Goal: Information Seeking & Learning: Learn about a topic

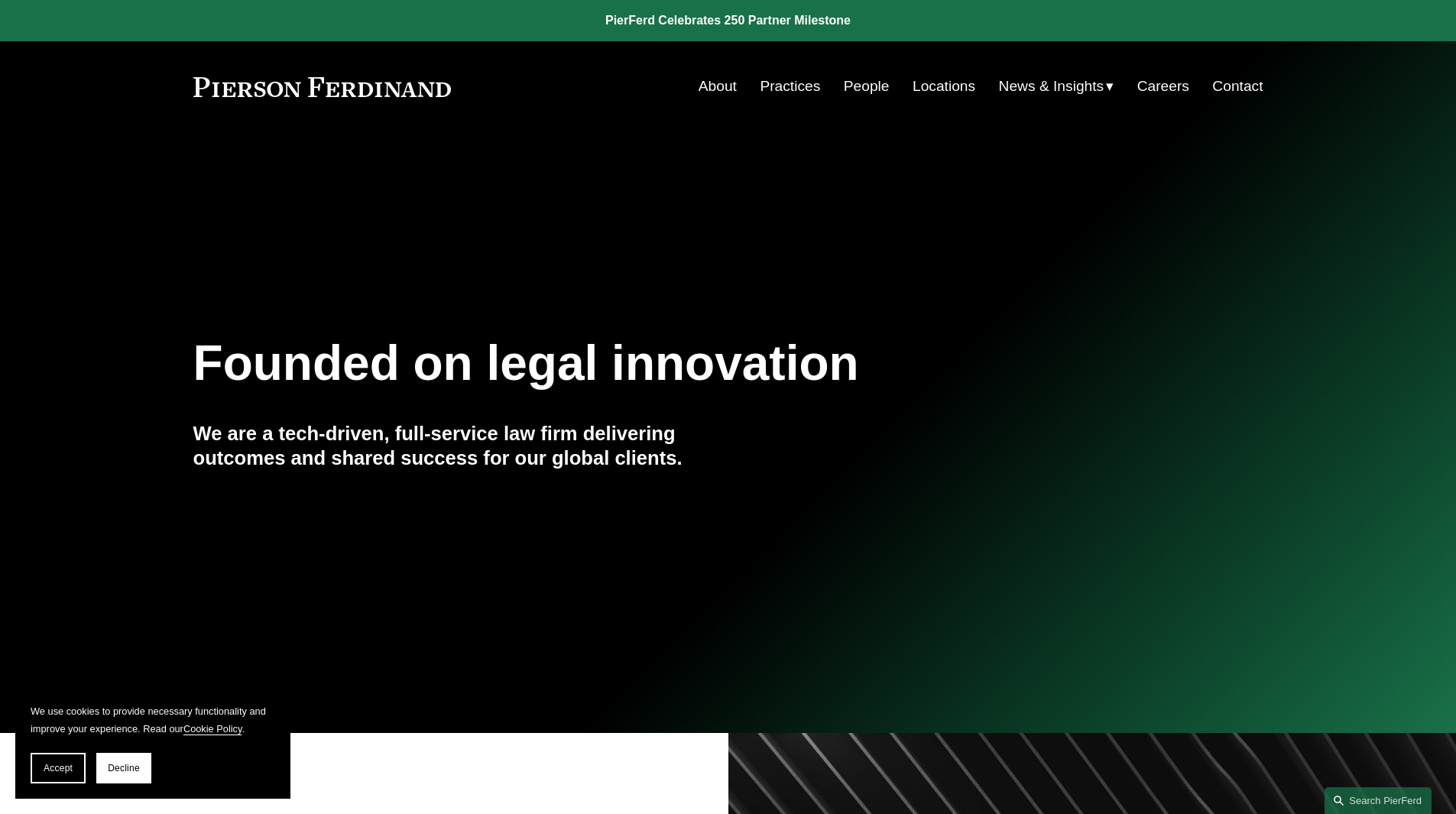
click at [699, 80] on link "About" at bounding box center [717, 86] width 38 height 29
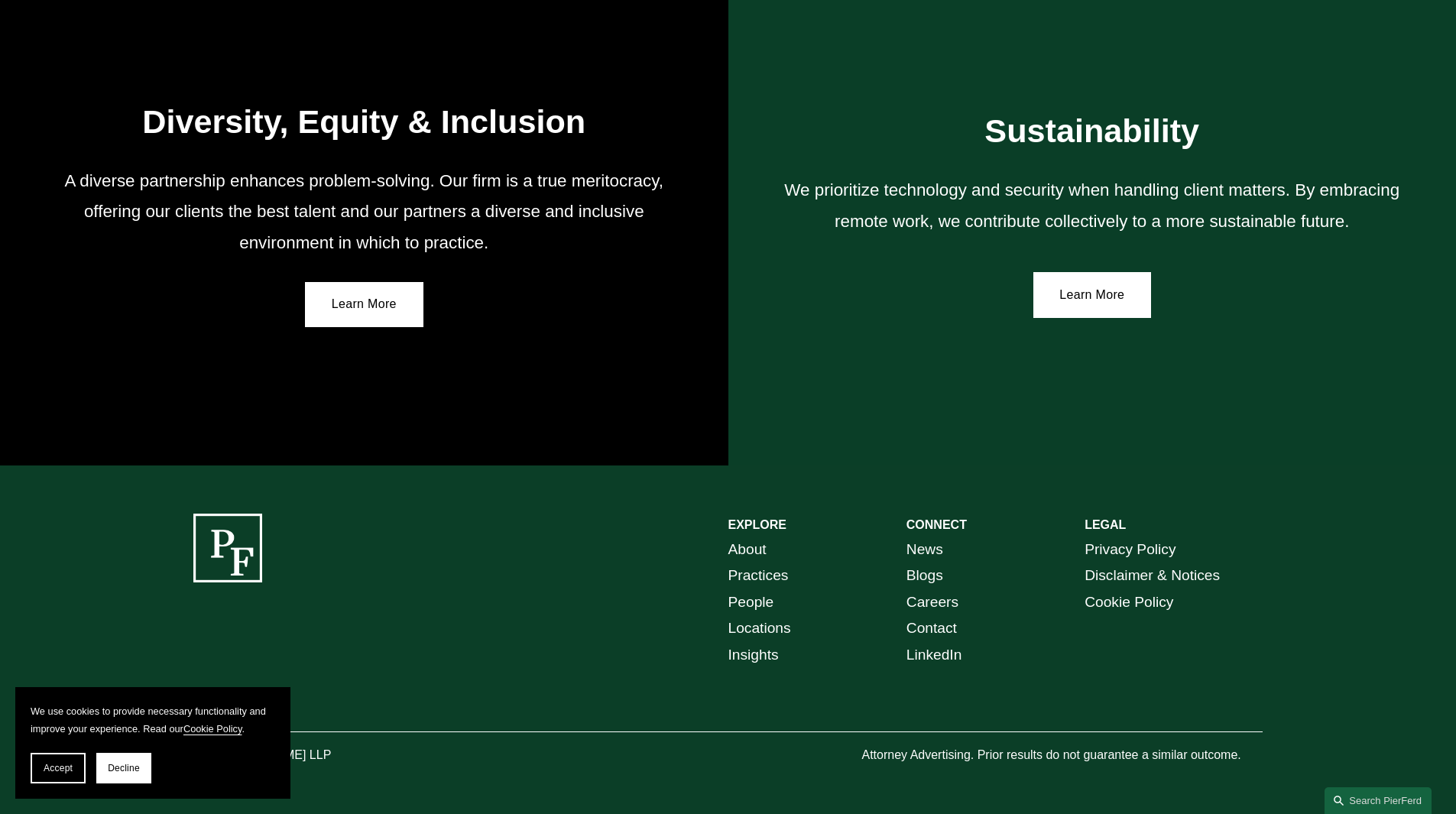
scroll to position [2706, 0]
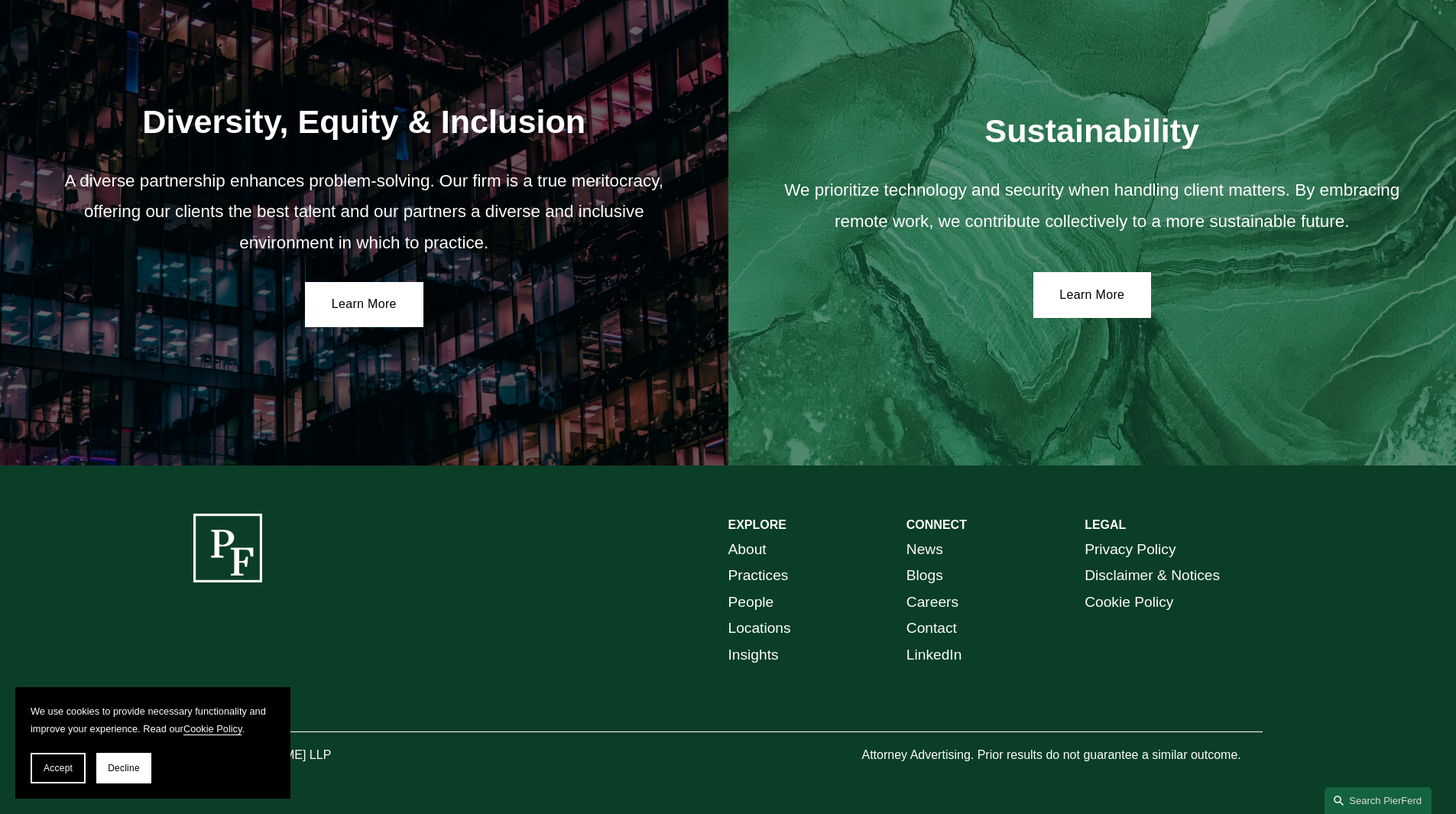
click at [104, 757] on button "Decline" at bounding box center [124, 768] width 55 height 30
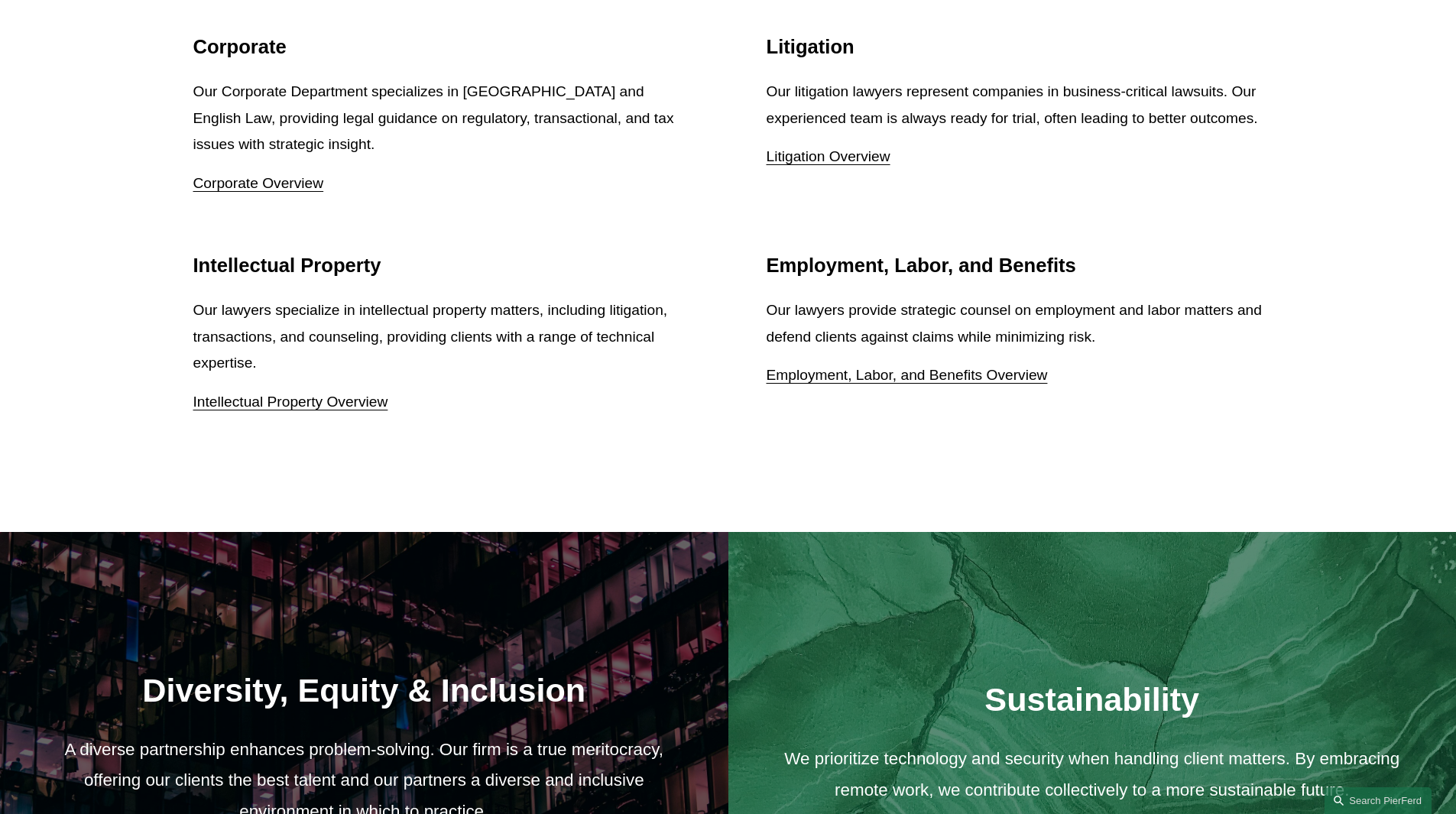
scroll to position [2018, 0]
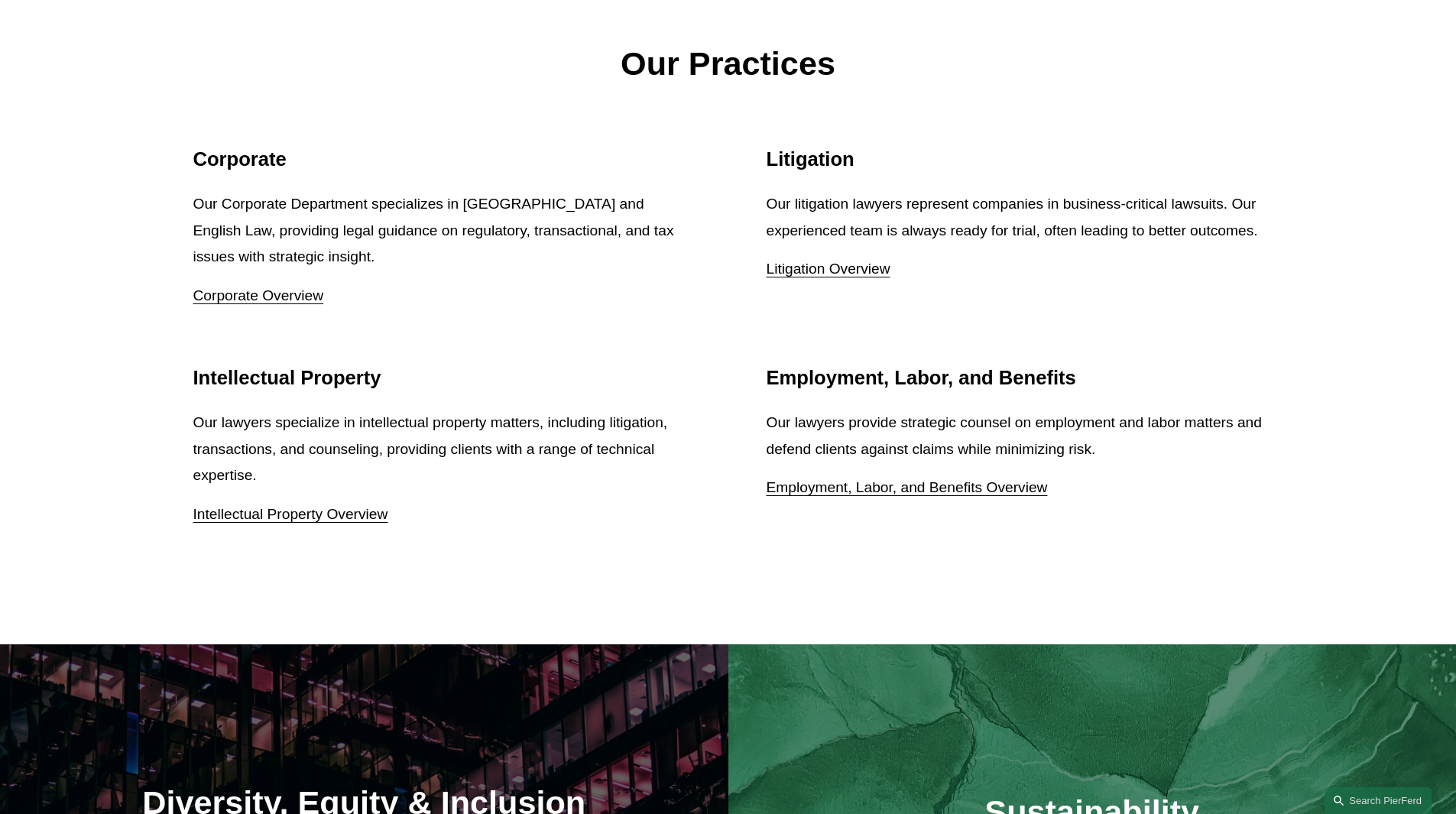
click at [298, 299] on link "Corporate Overview" at bounding box center [258, 295] width 130 height 16
